Goal: Share content: Distribute website content to other platforms or users

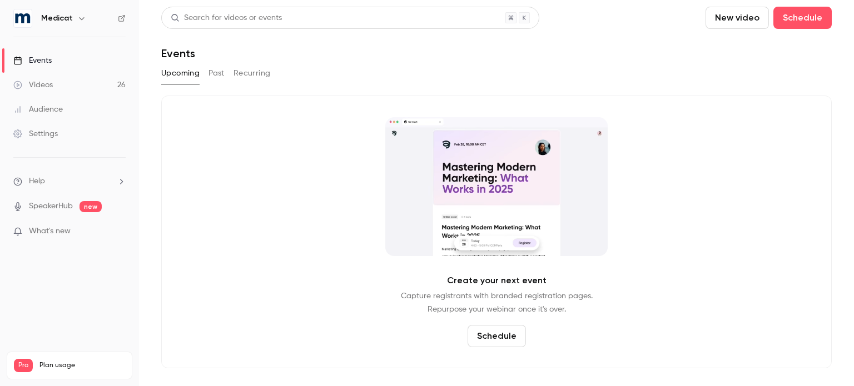
click at [216, 72] on button "Past" at bounding box center [216, 73] width 16 height 18
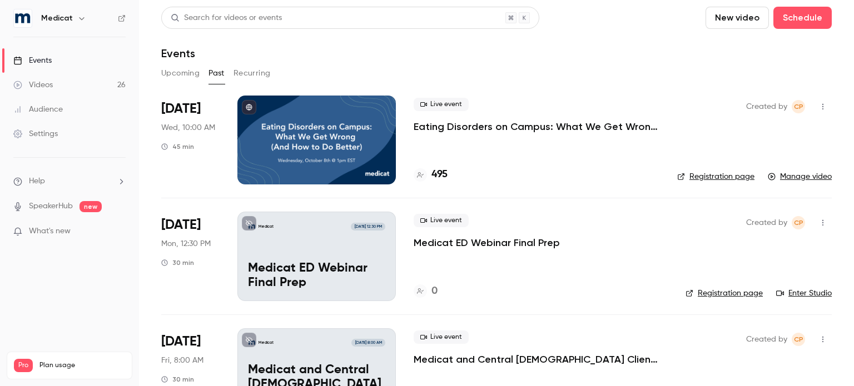
click at [477, 127] on p "Eating Disorders on Campus: What We Get Wrong (And How to Do Better)" at bounding box center [536, 126] width 246 height 13
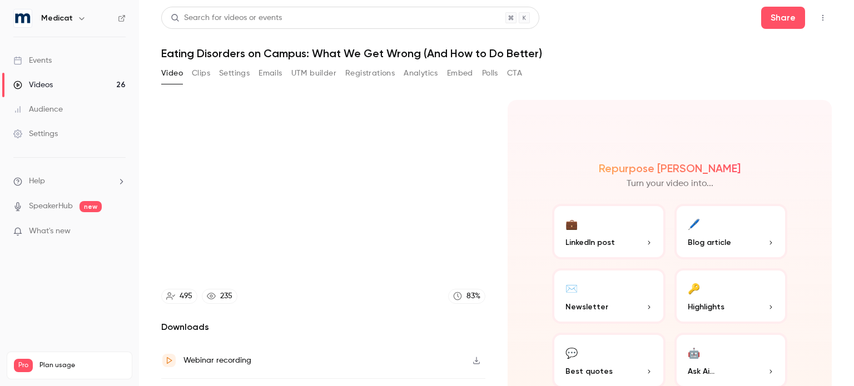
click at [400, 52] on h1 "Eating Disorders on Campus: What We Get Wrong (And How to Do Better)" at bounding box center [496, 53] width 670 height 13
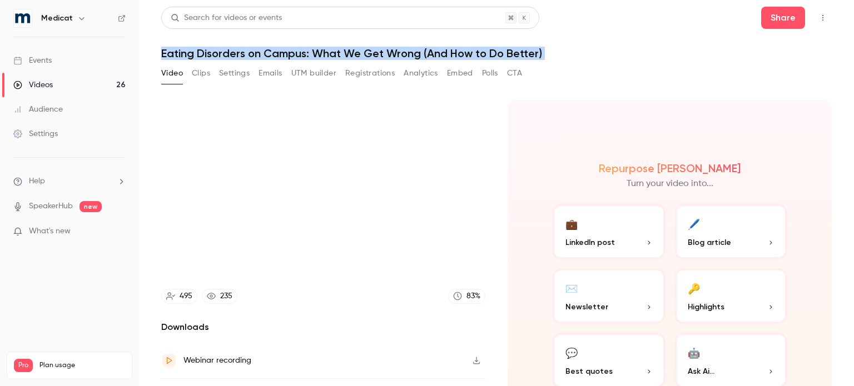
click at [400, 52] on h1 "Eating Disorders on Campus: What We Get Wrong (And How to Do Better)" at bounding box center [496, 53] width 670 height 13
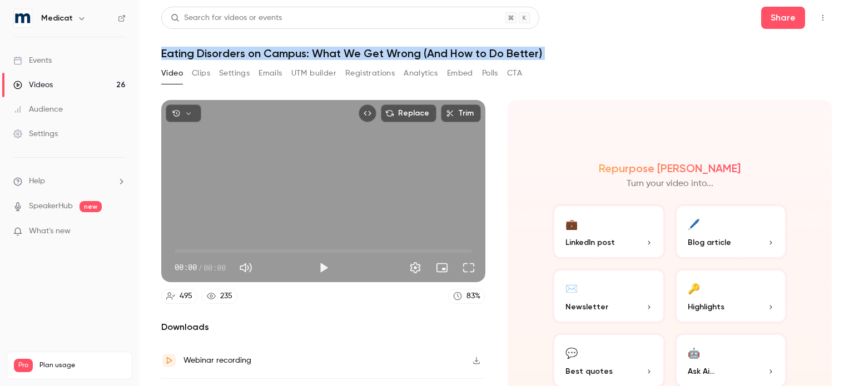
copy div "Eating Disorders on Campus: What We Get Wrong (And How to Do Better) Video Clip…"
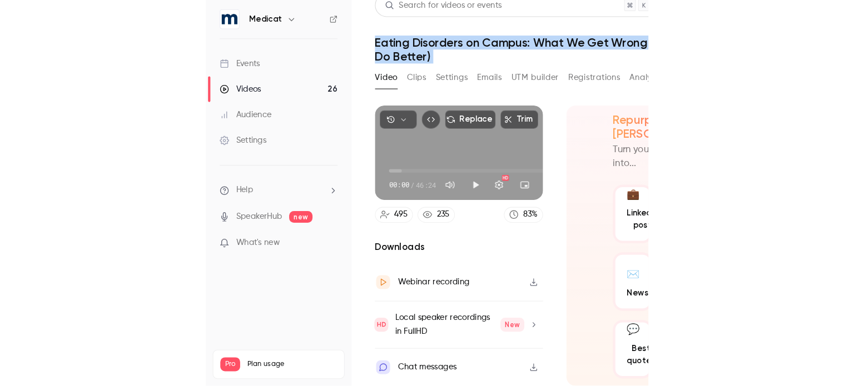
scroll to position [61, 0]
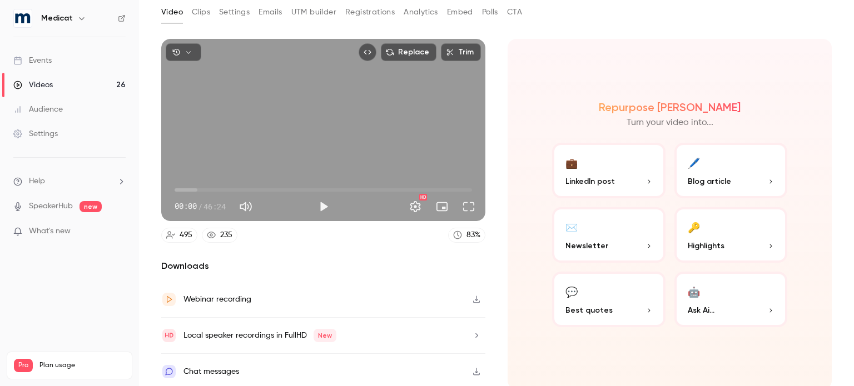
click at [449, 11] on button "Embed" at bounding box center [460, 12] width 26 height 18
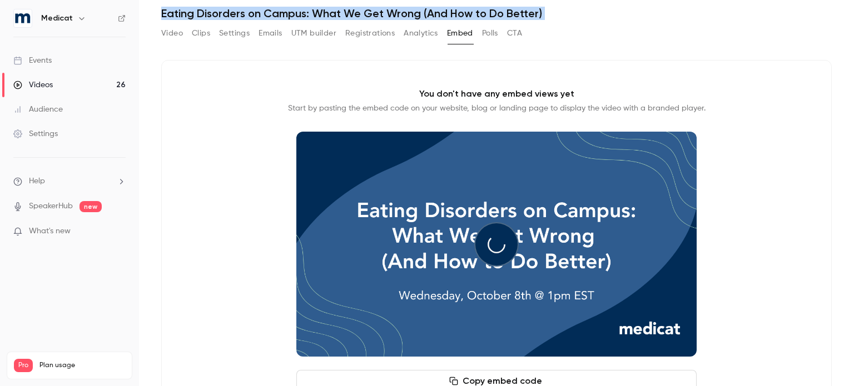
scroll to position [91, 0]
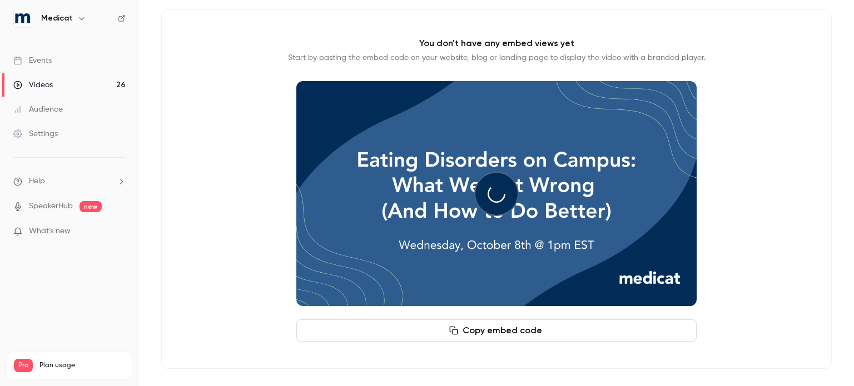
click at [491, 326] on button "Copy embed code" at bounding box center [496, 331] width 400 height 22
click at [474, 325] on button "Copy embed code" at bounding box center [496, 331] width 400 height 22
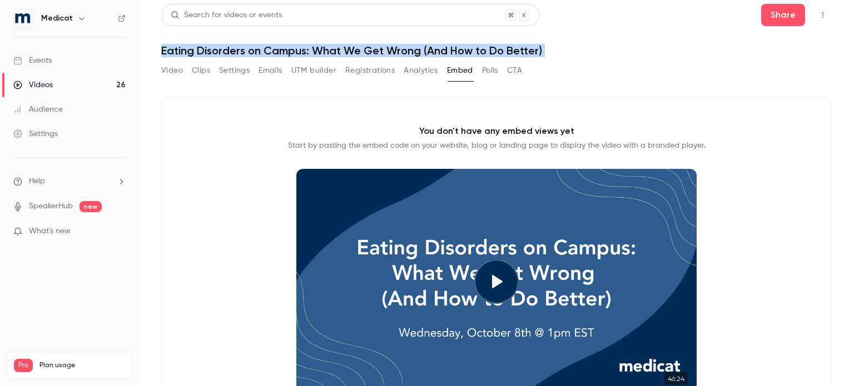
scroll to position [0, 0]
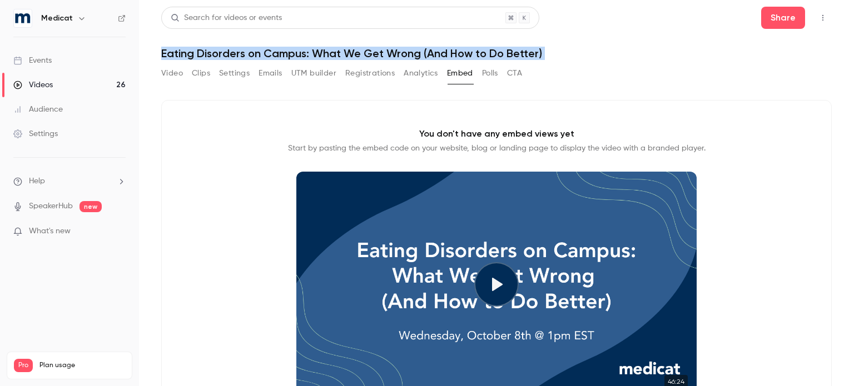
click at [178, 76] on button "Video" at bounding box center [172, 73] width 22 height 18
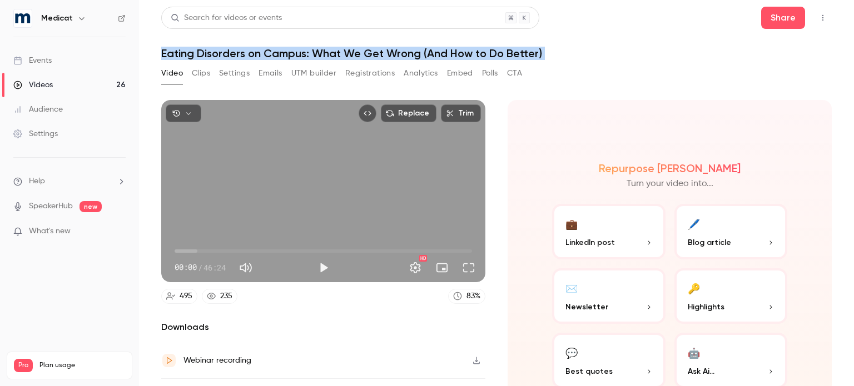
scroll to position [61, 0]
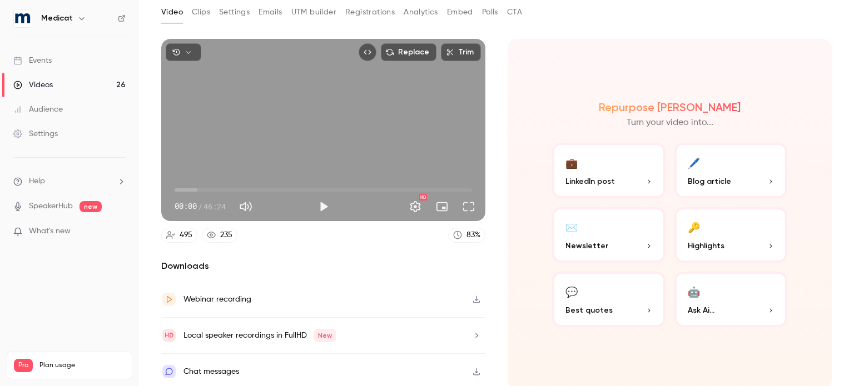
click at [205, 296] on div "Webinar recording" at bounding box center [217, 299] width 68 height 13
click at [242, 14] on button "Settings" at bounding box center [234, 12] width 31 height 18
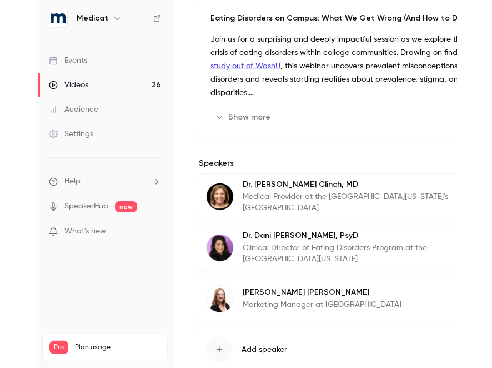
scroll to position [389, 0]
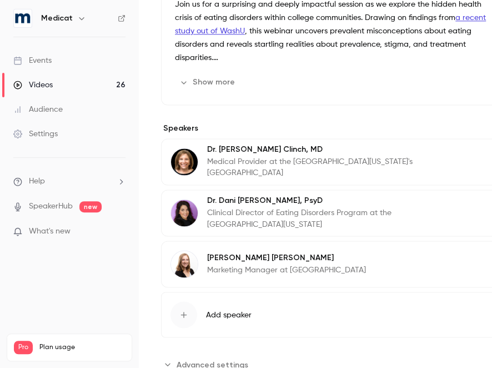
click at [222, 78] on button "Show more" at bounding box center [208, 82] width 67 height 18
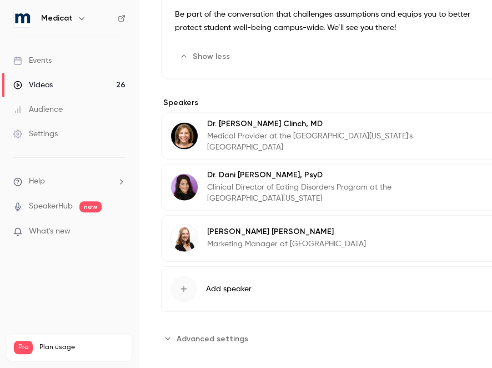
scroll to position [626, 0]
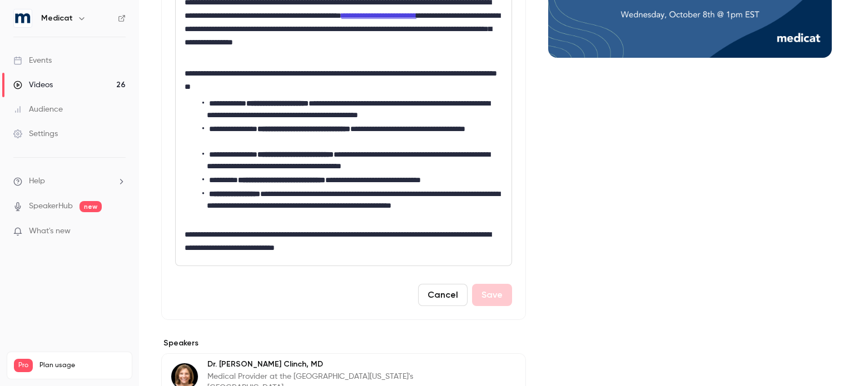
scroll to position [216, 0]
click at [522, 252] on div "**********" at bounding box center [496, 236] width 670 height 704
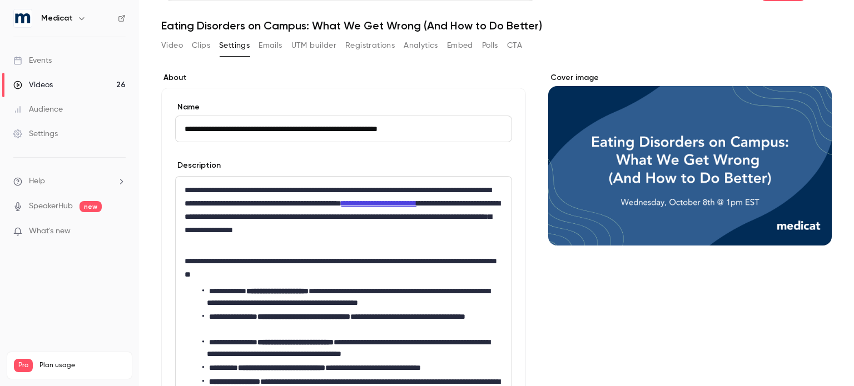
scroll to position [0, 0]
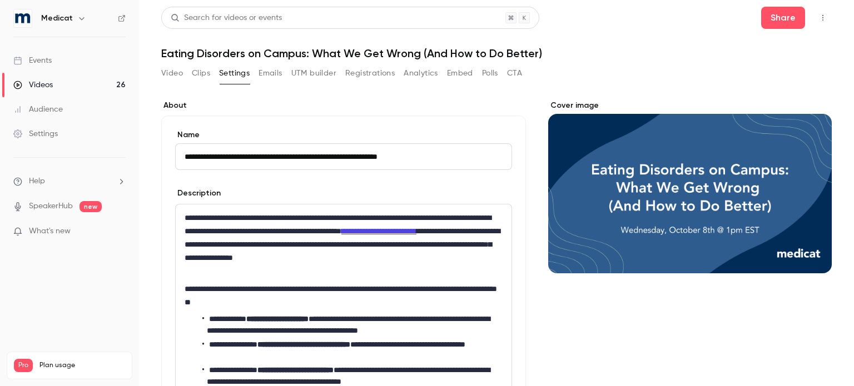
click at [520, 73] on button "CTA" at bounding box center [514, 73] width 15 height 18
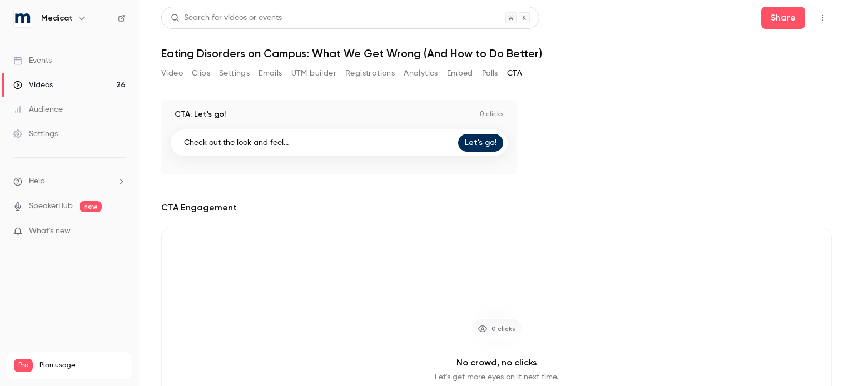
click at [322, 74] on button "UTM builder" at bounding box center [313, 73] width 45 height 18
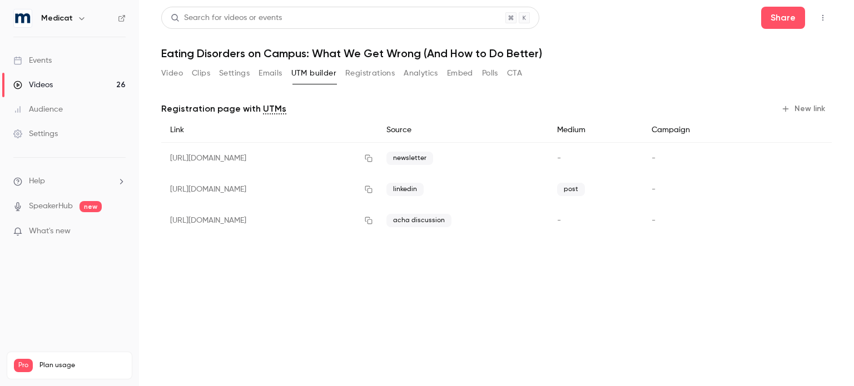
click at [176, 73] on button "Video" at bounding box center [172, 73] width 22 height 18
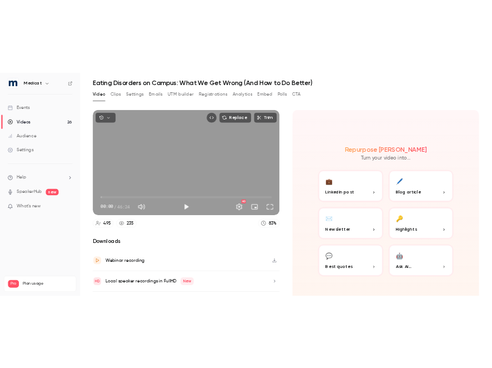
scroll to position [56, 0]
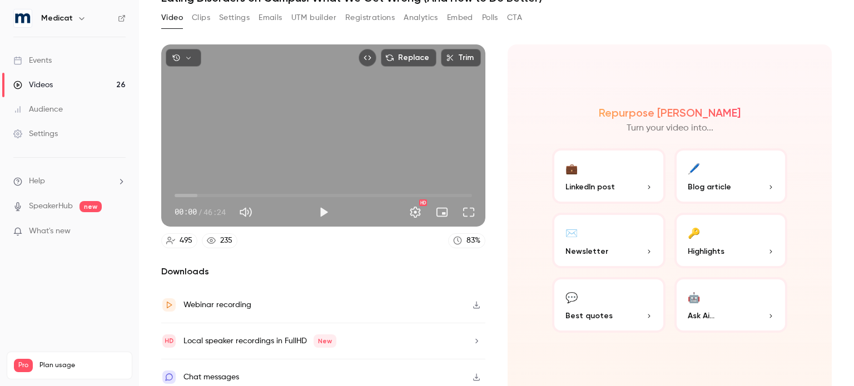
click at [366, 62] on button "Embed video" at bounding box center [367, 58] width 18 height 18
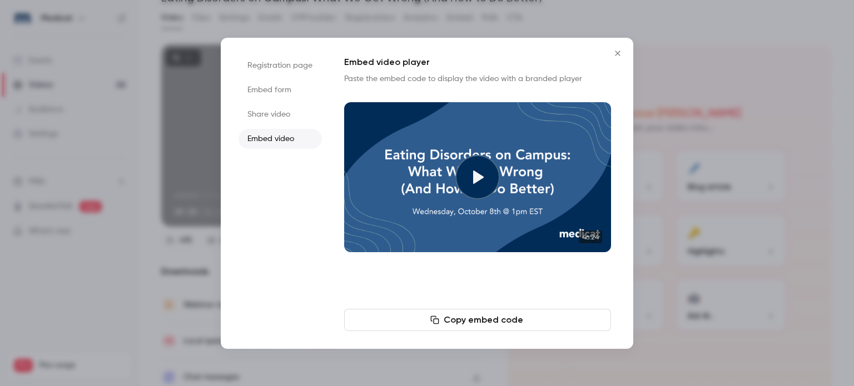
click at [453, 321] on button "Copy embed code" at bounding box center [477, 320] width 267 height 22
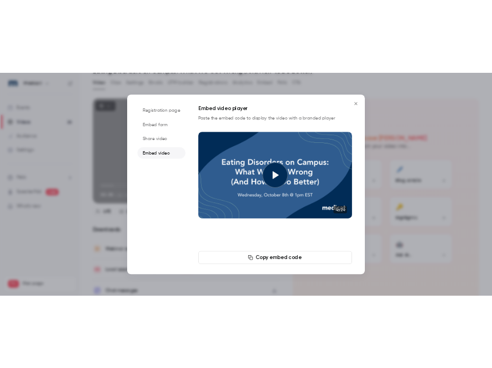
scroll to position [21, 0]
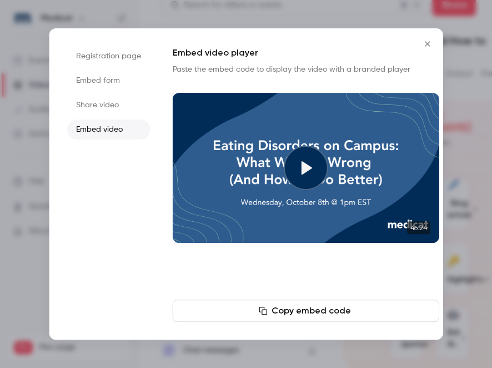
click at [352, 33] on div "Registration page Embed form Share video Embed video Embed video player Paste t…" at bounding box center [246, 183] width 394 height 311
click at [100, 67] on ul "Registration page Embed form Share video Embed video" at bounding box center [108, 184] width 83 height 276
click at [103, 80] on li "Embed form" at bounding box center [108, 81] width 83 height 20
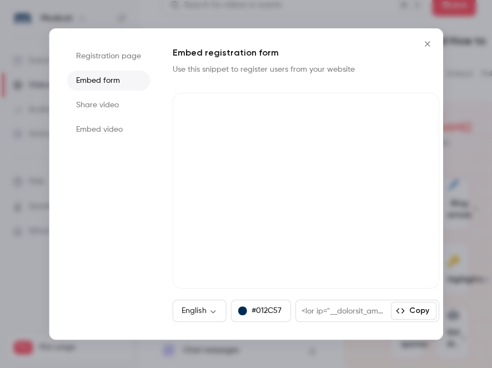
click at [98, 97] on li "Share video" at bounding box center [108, 105] width 83 height 20
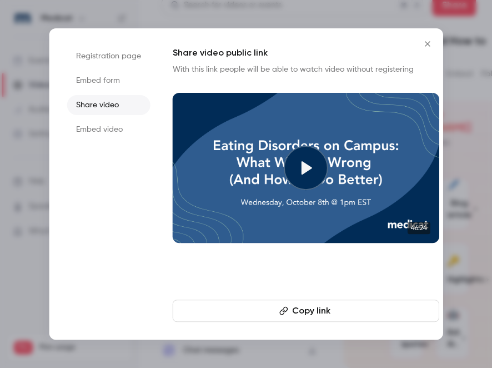
click at [274, 303] on button "Copy link" at bounding box center [306, 311] width 267 height 22
click at [331, 15] on div at bounding box center [246, 184] width 492 height 368
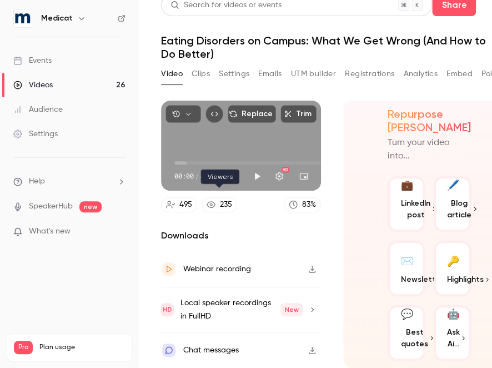
click at [233, 197] on link "235" at bounding box center [220, 204] width 36 height 15
drag, startPoint x: 244, startPoint y: 147, endPoint x: 157, endPoint y: 180, distance: 92.5
click at [157, 180] on main "Search for videos or events Share Eating Disorders on Campus: What We Get Wrong…" at bounding box center [315, 184] width 353 height 368
click at [303, 125] on div "Replace Trim 00:00 00:00 / 46:24 HD" at bounding box center [241, 146] width 160 height 90
click at [240, 121] on div "Replace Trim 00:00 00:00 / 46:24 HD" at bounding box center [241, 146] width 160 height 90
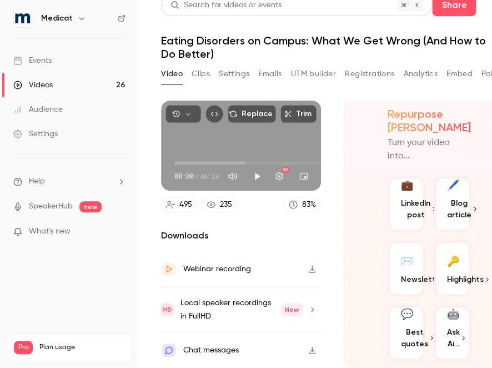
type input "***"
click at [201, 65] on button "Clips" at bounding box center [201, 74] width 18 height 18
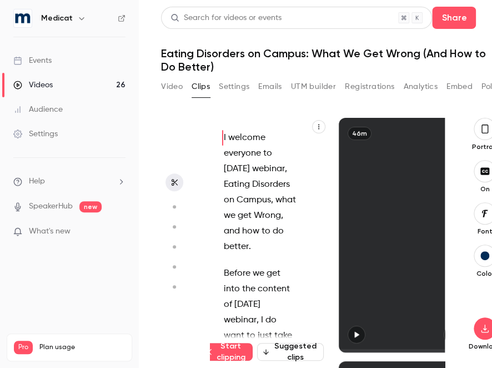
click at [418, 88] on button "Analytics" at bounding box center [420, 87] width 34 height 18
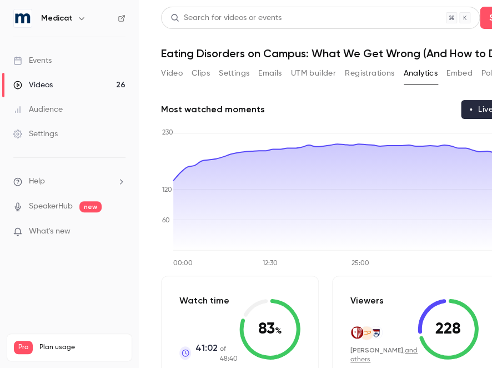
click at [207, 82] on button "Clips" at bounding box center [201, 73] width 18 height 18
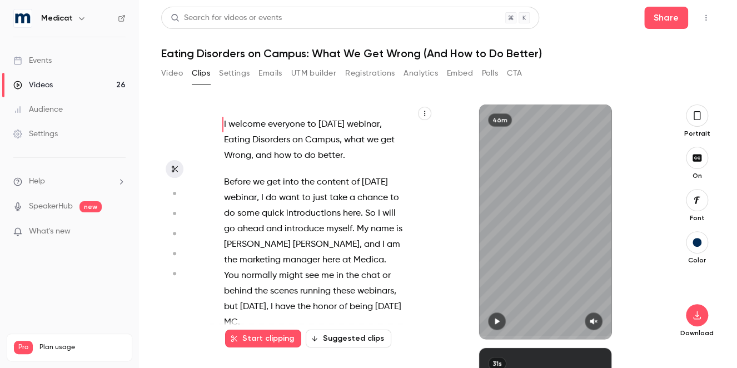
click at [516, 70] on button "CTA" at bounding box center [514, 73] width 15 height 18
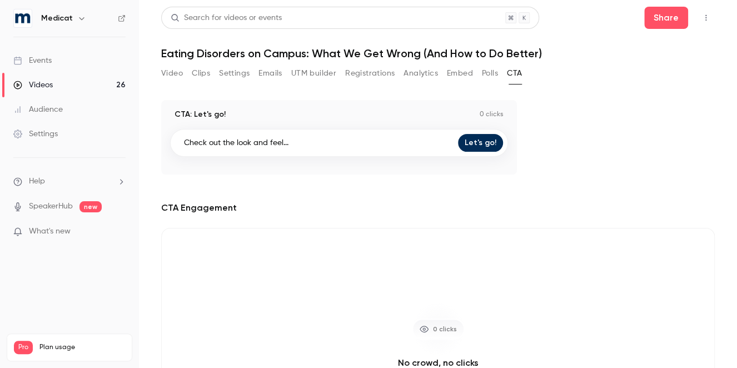
click at [491, 67] on button "Polls" at bounding box center [490, 73] width 16 height 18
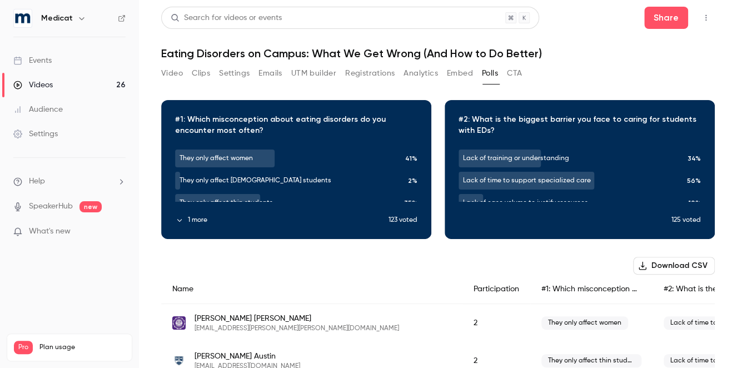
click at [460, 73] on button "Embed" at bounding box center [460, 73] width 26 height 18
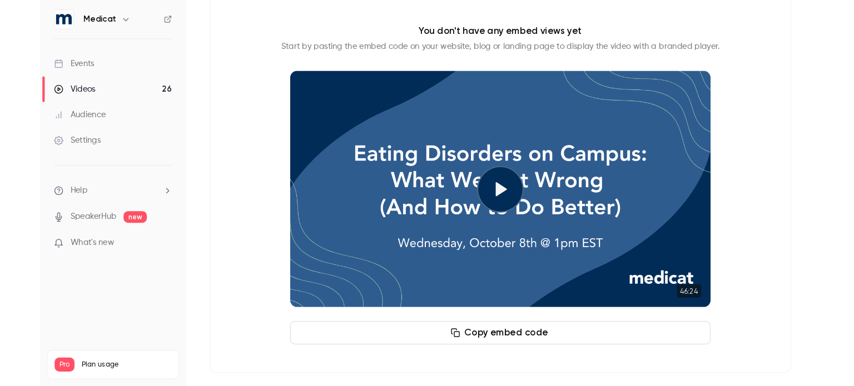
scroll to position [109, 0]
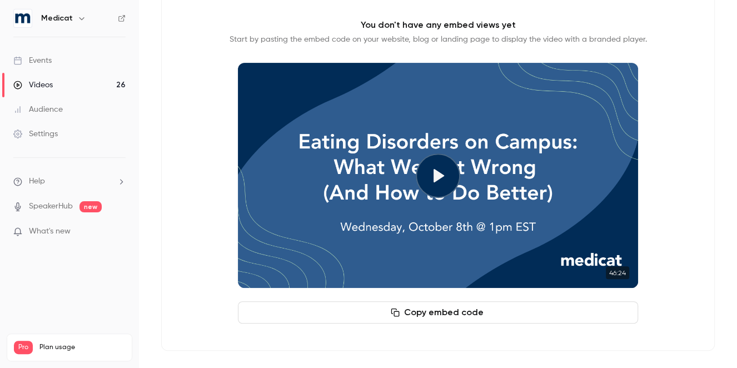
click at [438, 310] on button "Copy embed code" at bounding box center [438, 312] width 400 height 22
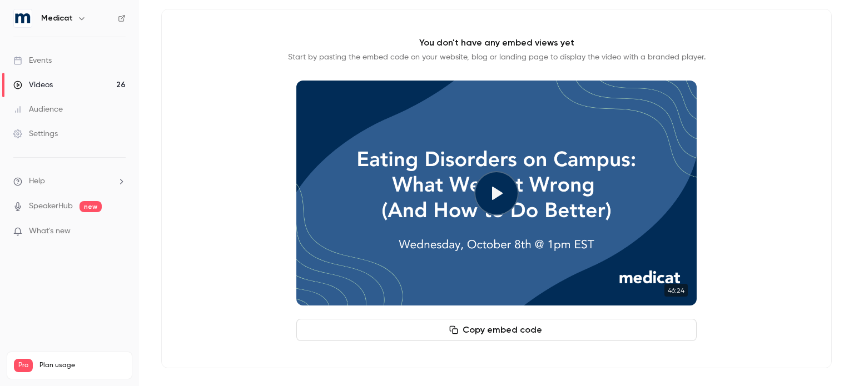
scroll to position [91, 0]
